Goal: Check status: Check status

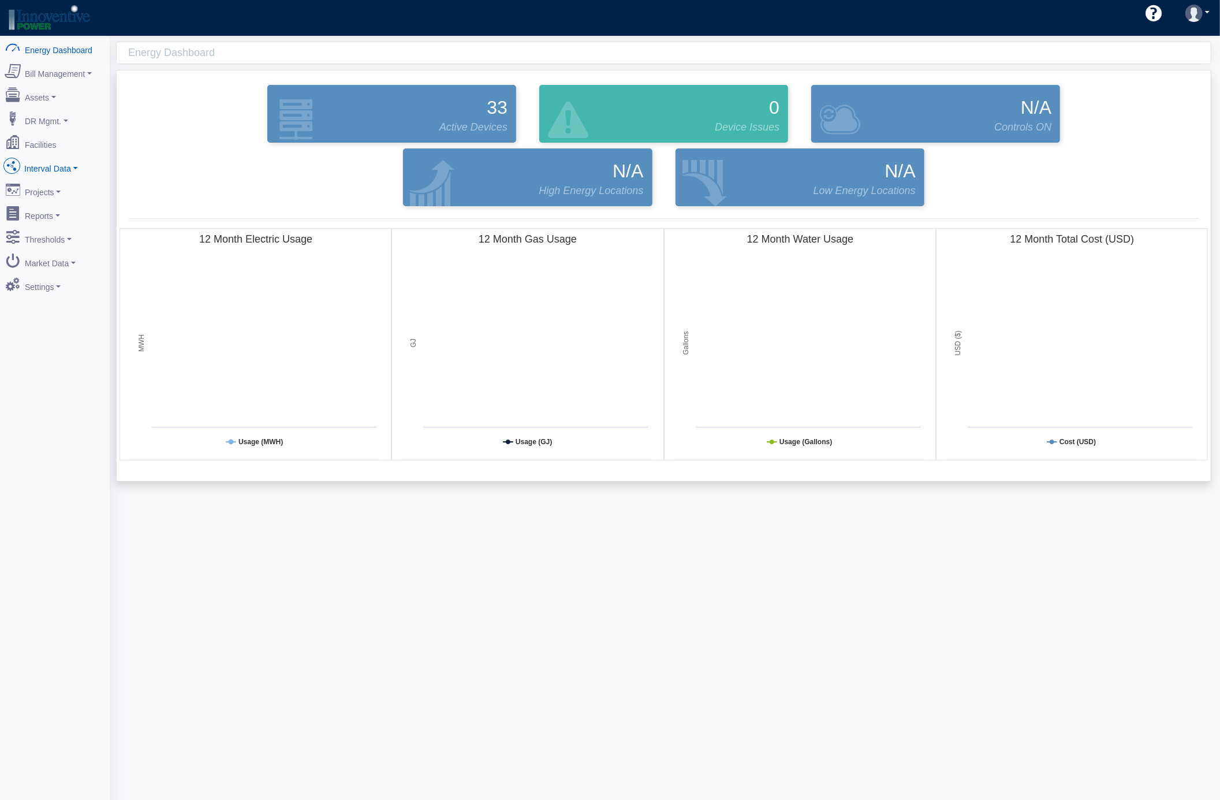
click at [76, 166] on link "Interval Data" at bounding box center [55, 166] width 112 height 24
click at [59, 232] on link "DataView" at bounding box center [55, 229] width 112 height 21
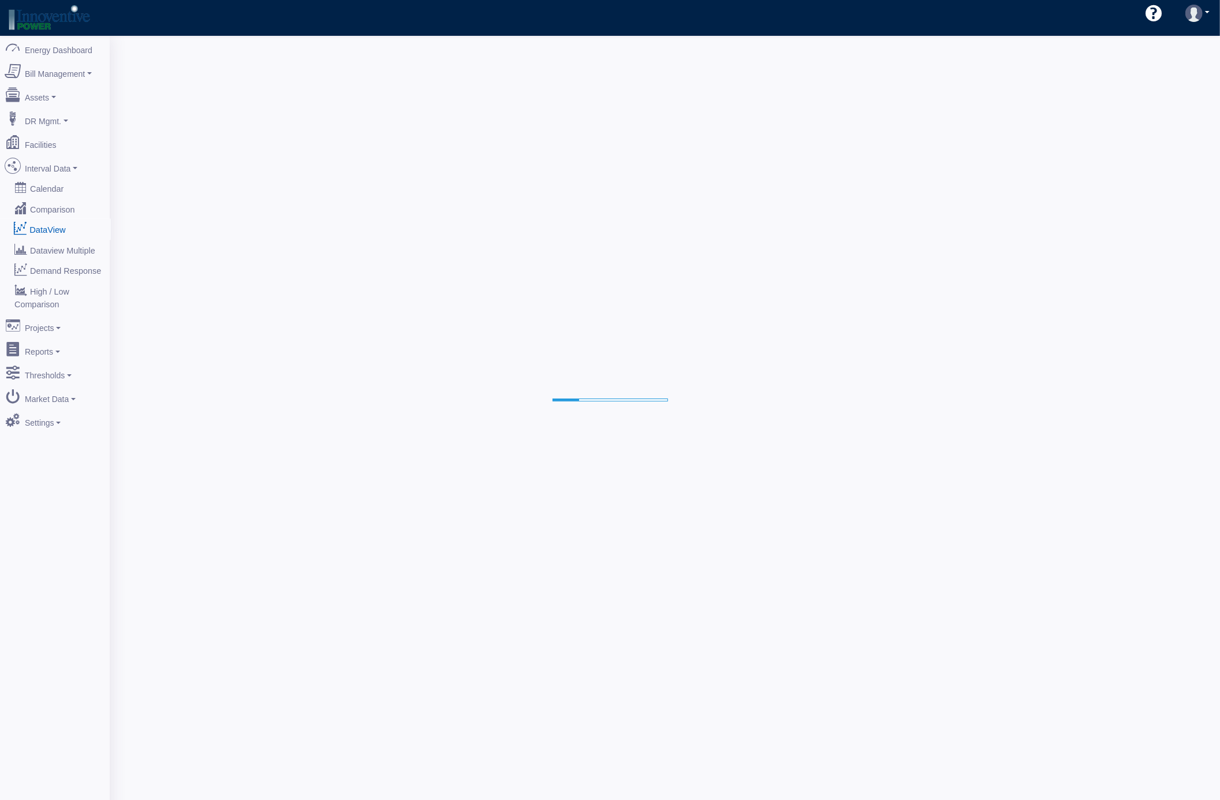
select select "25"
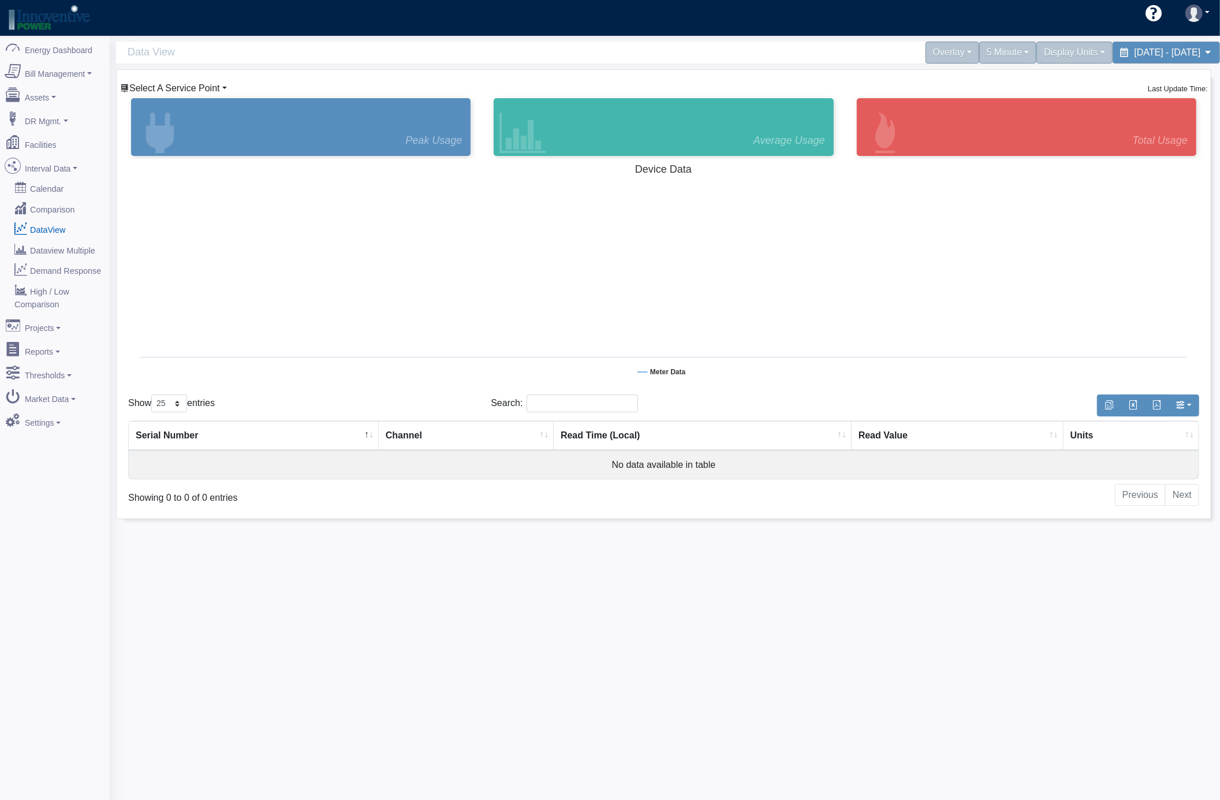
click at [215, 89] on span "Select A Service Point" at bounding box center [174, 88] width 91 height 10
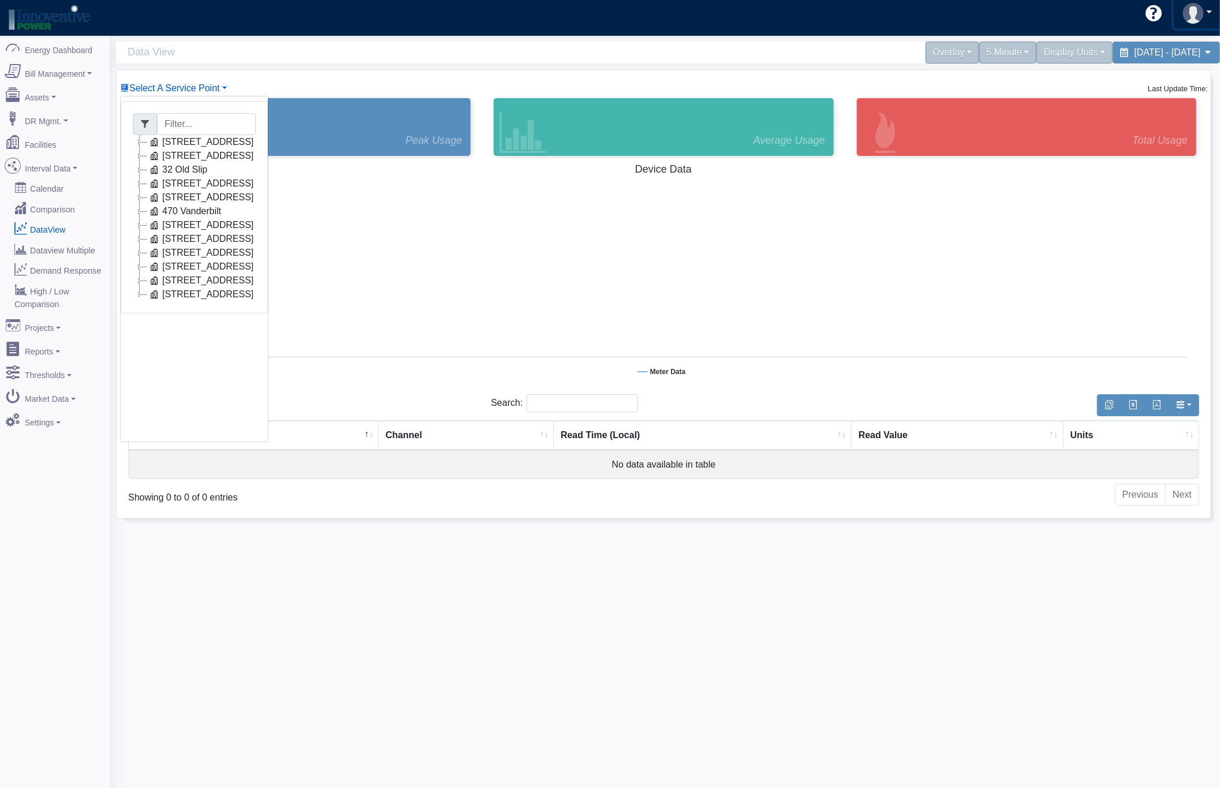
click at [1205, 12] on link at bounding box center [1197, 13] width 47 height 31
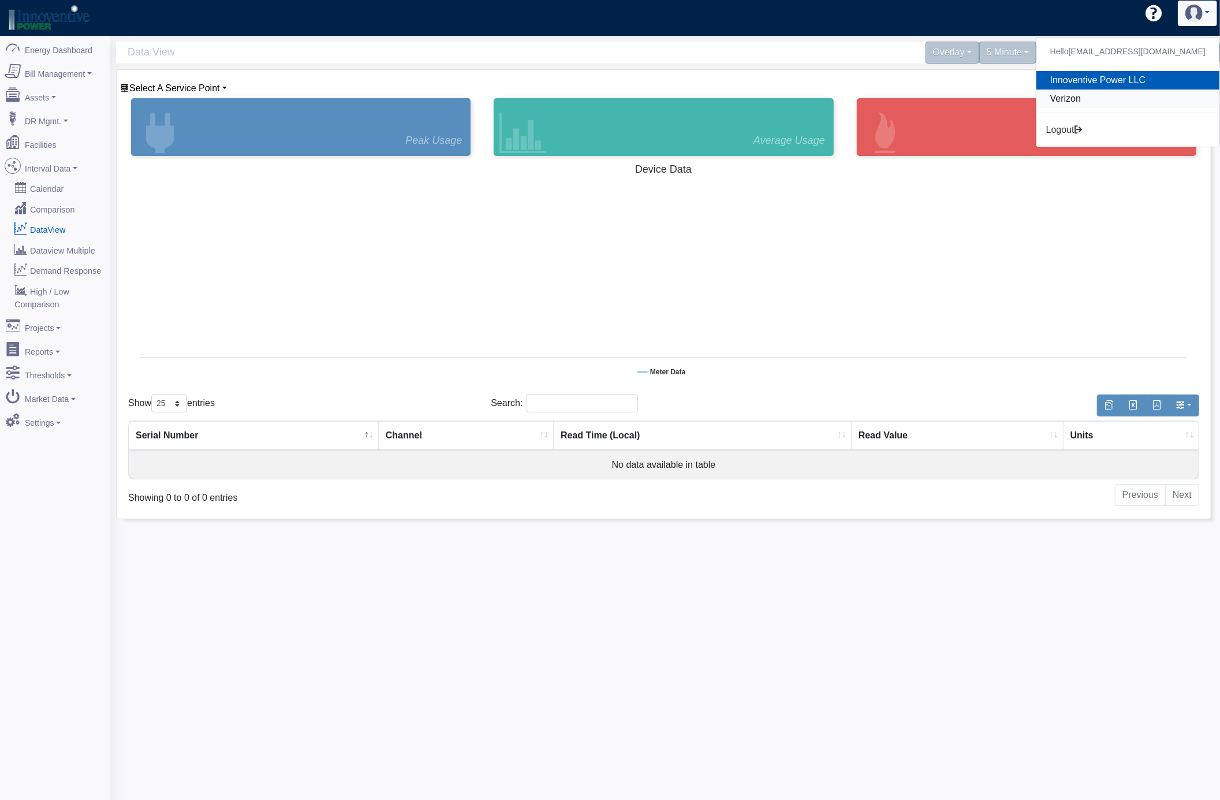
click at [1092, 97] on link "Verizon" at bounding box center [1127, 98] width 183 height 18
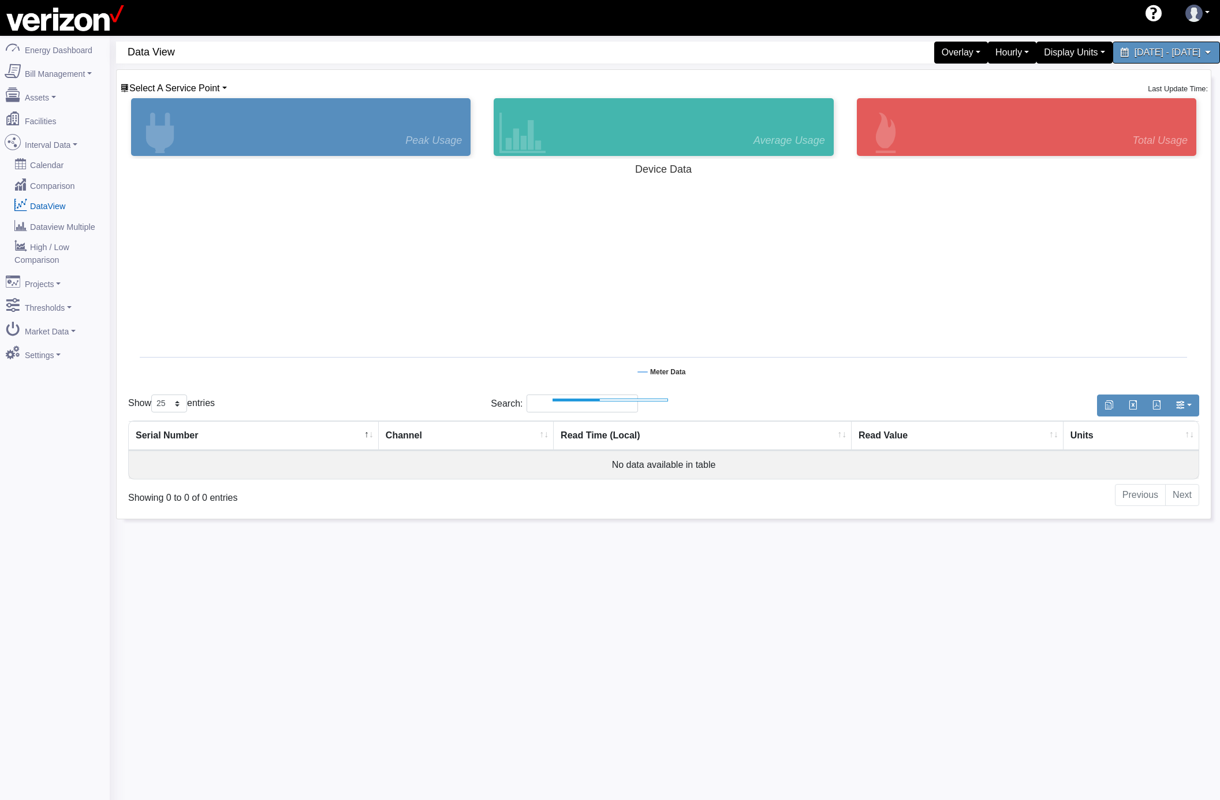
select select "25"
click at [215, 88] on span "Select A Service Point" at bounding box center [174, 88] width 91 height 10
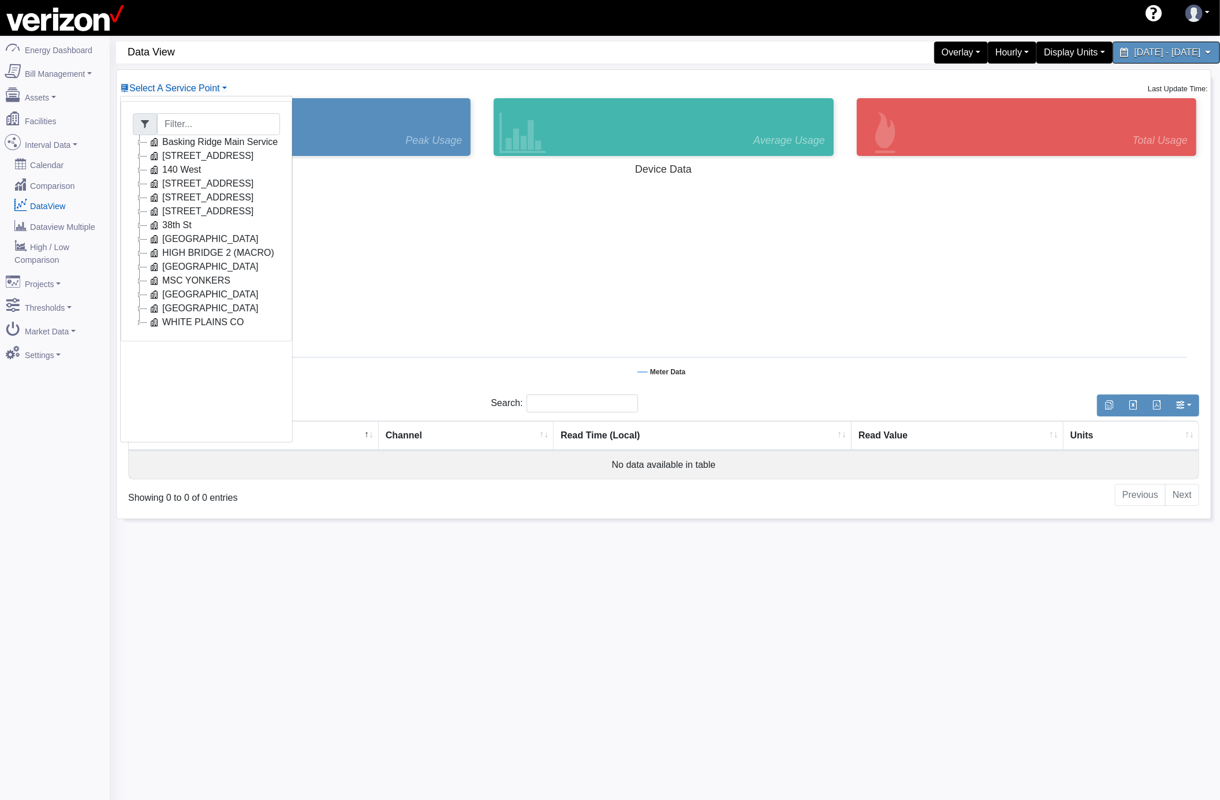
click at [140, 169] on icon at bounding box center [140, 170] width 14 height 14
